Goal: Information Seeking & Learning: Learn about a topic

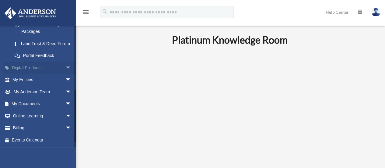
scroll to position [156, 0]
click at [38, 42] on link "Land Trust & Deed Forum" at bounding box center [45, 43] width 72 height 12
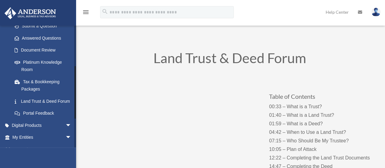
scroll to position [152, 0]
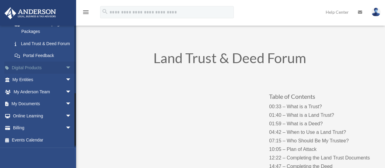
click at [65, 72] on span "arrow_drop_down" at bounding box center [71, 67] width 12 height 12
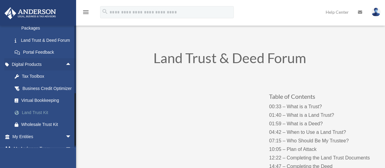
click at [38, 116] on div "Land Trust Kit" at bounding box center [47, 113] width 52 height 8
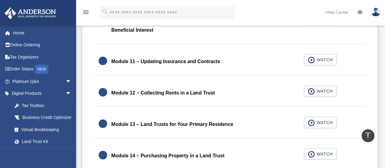
scroll to position [700, 0]
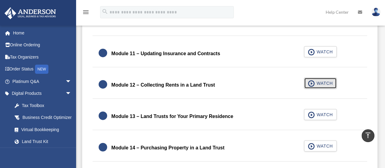
click at [312, 80] on span "button" at bounding box center [311, 83] width 7 height 7
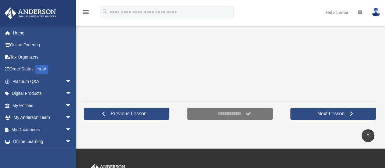
scroll to position [183, 0]
